Goal: Task Accomplishment & Management: Use online tool/utility

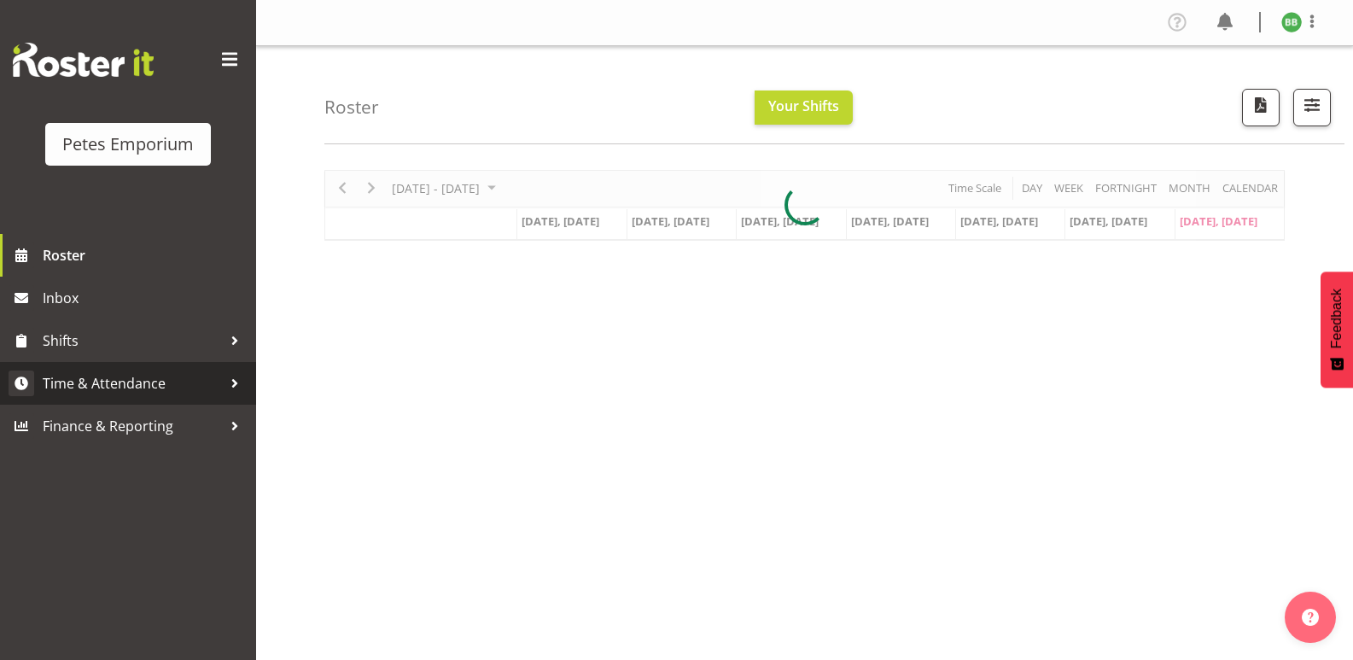
click at [150, 391] on span "Time & Attendance" at bounding box center [132, 383] width 179 height 26
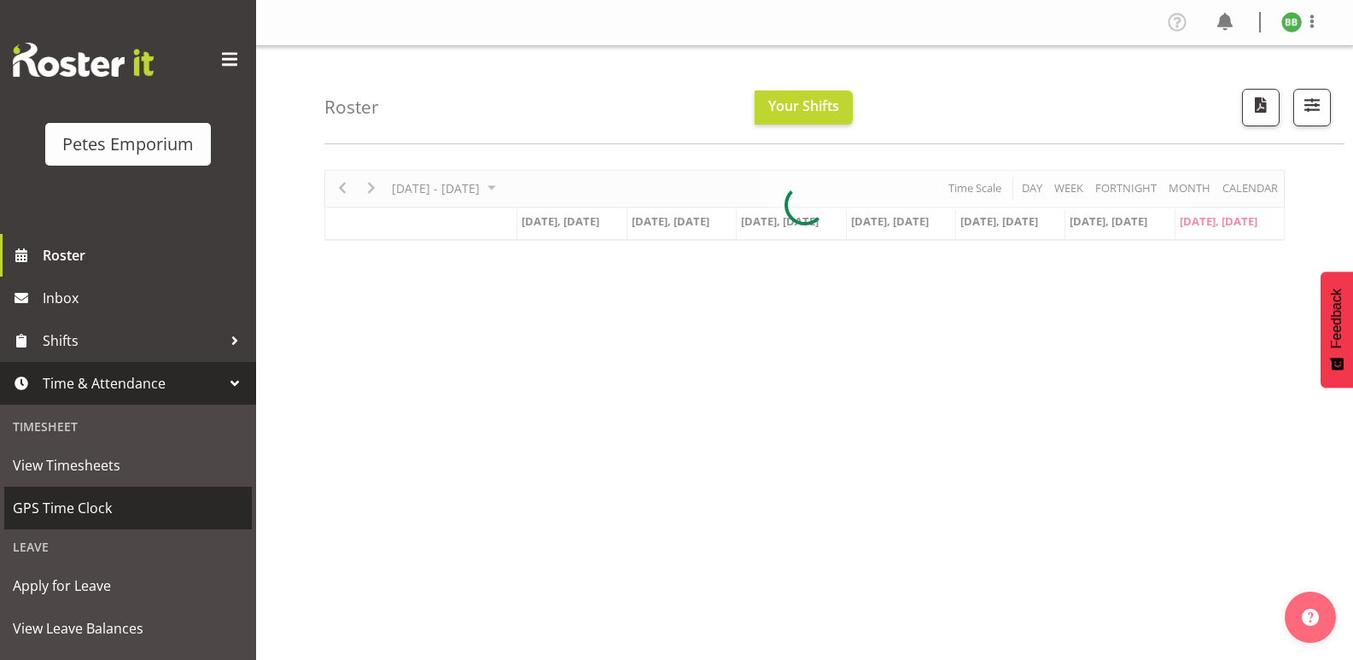
click at [117, 513] on span "GPS Time Clock" at bounding box center [128, 508] width 230 height 26
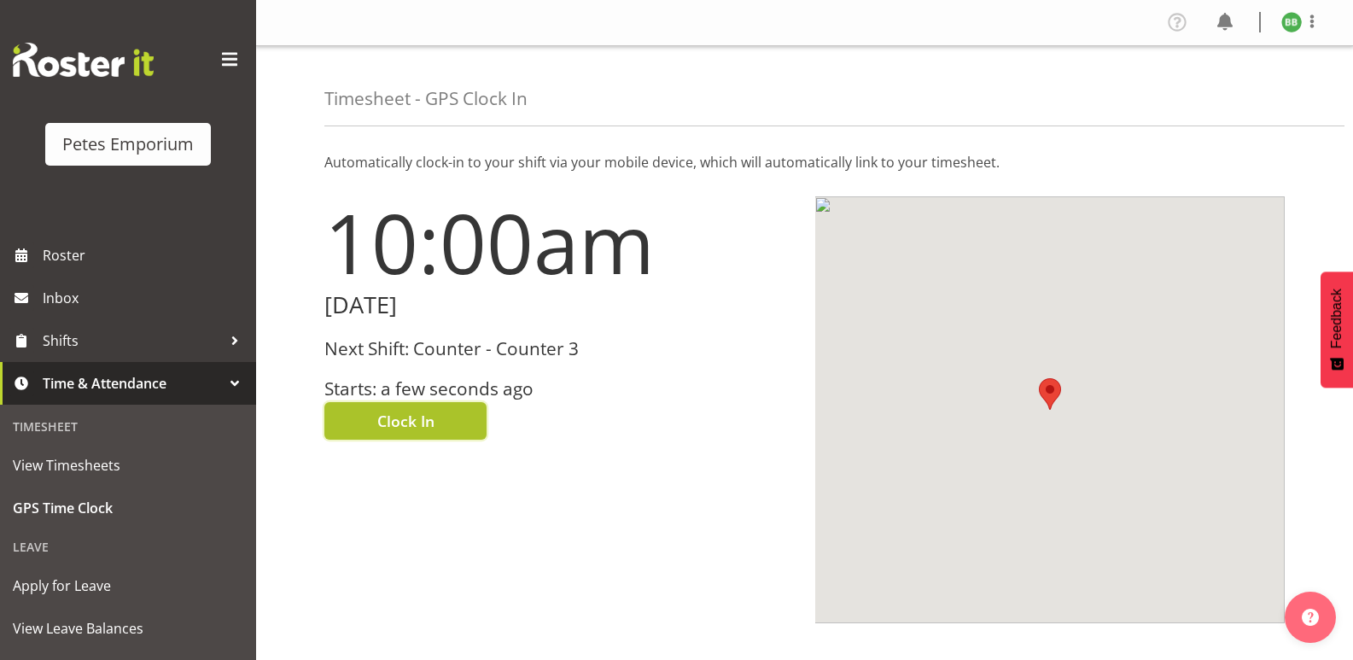
click at [425, 426] on span "Clock In" at bounding box center [405, 421] width 57 height 22
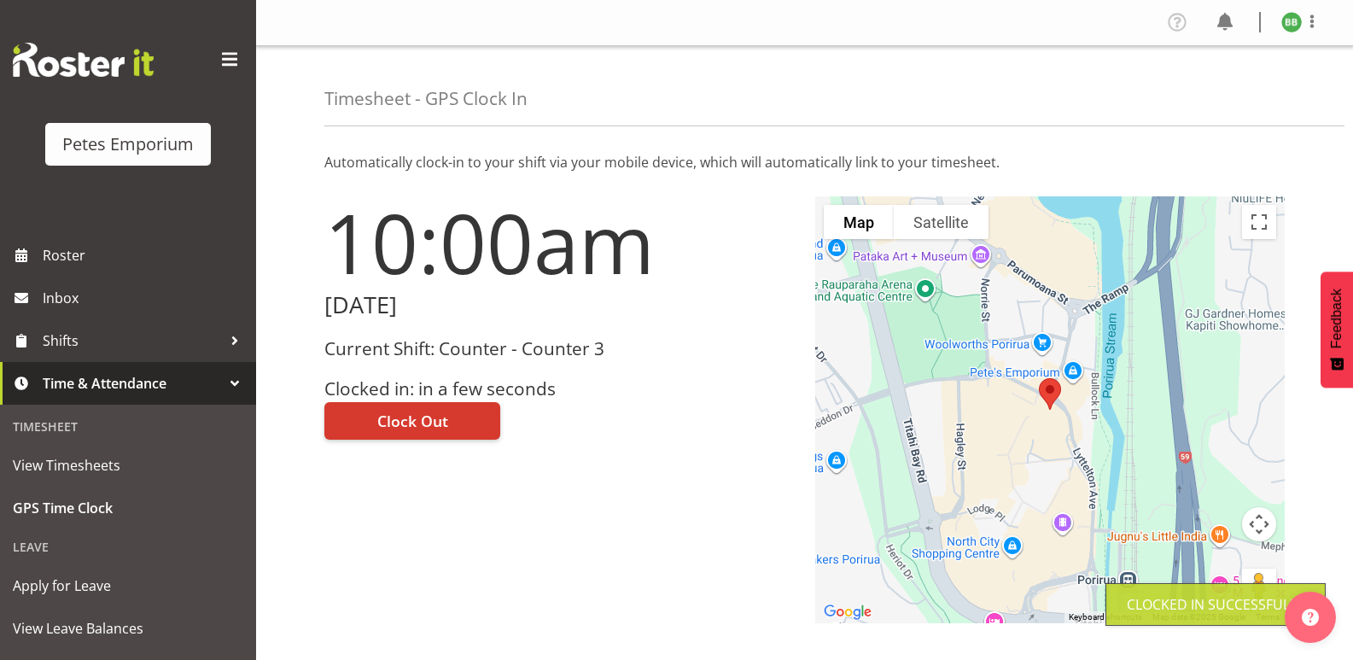
click at [1292, 24] on img at bounding box center [1291, 22] width 20 height 20
click at [1230, 84] on link "Log Out" at bounding box center [1240, 89] width 164 height 31
